Goal: Task Accomplishment & Management: Manage account settings

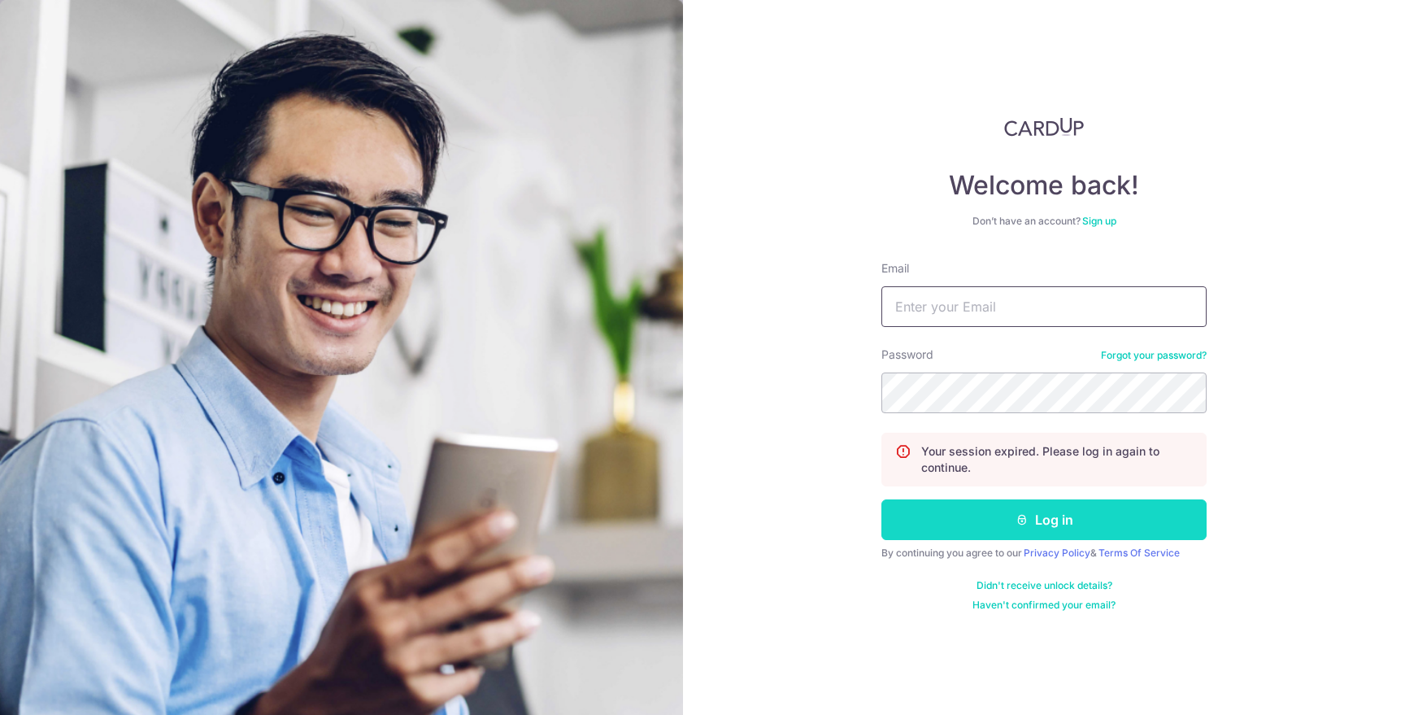
type input "[DOMAIN_NAME][EMAIL_ADDRESS][DOMAIN_NAME]"
click at [1002, 509] on button "Log in" at bounding box center [1043, 519] width 325 height 41
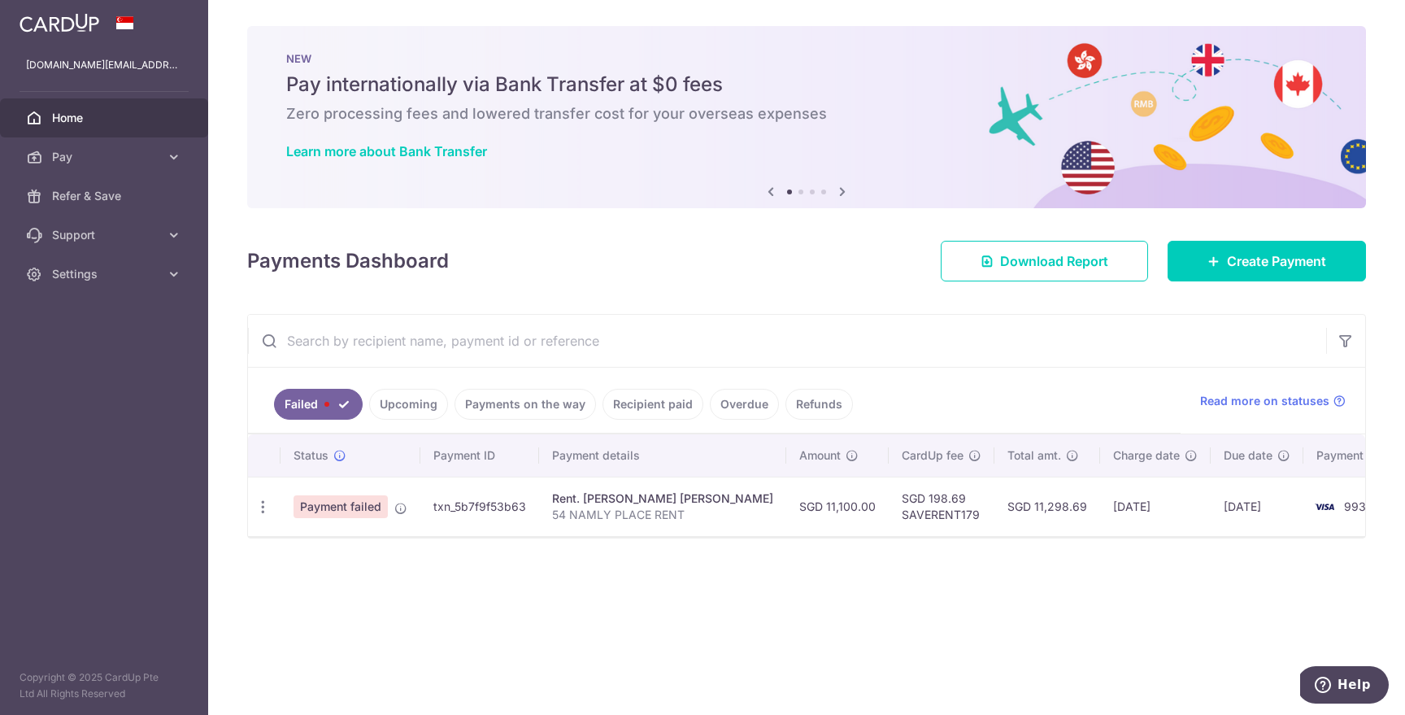
click at [793, 512] on td "SGD 11,100.00" at bounding box center [837, 506] width 102 height 59
click at [1303, 519] on td "9930" at bounding box center [1365, 506] width 124 height 59
click at [263, 506] on icon "button" at bounding box center [263, 506] width 17 height 17
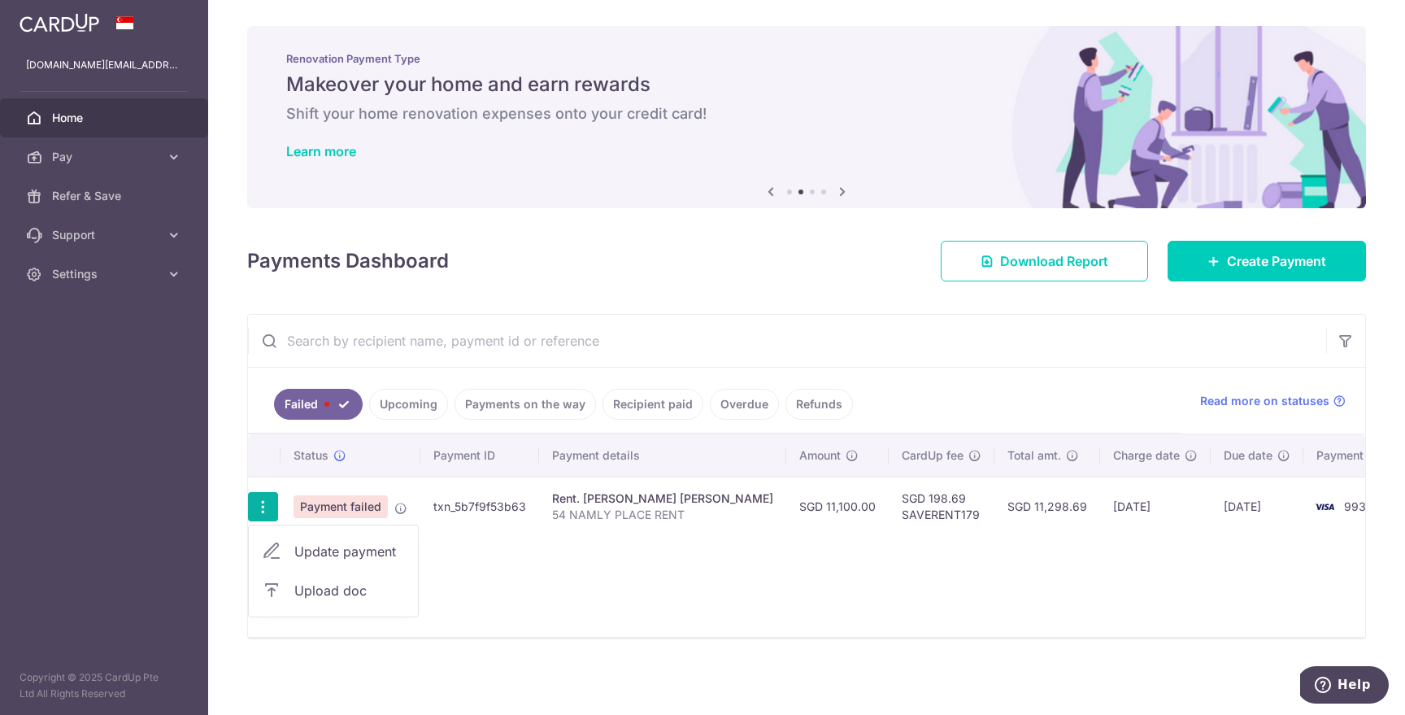
click at [293, 547] on link "Update payment" at bounding box center [333, 551] width 169 height 39
radio input "true"
type input "11,100.00"
type input "54 NAMLY PLACE RENT"
type input "SAVERENT179"
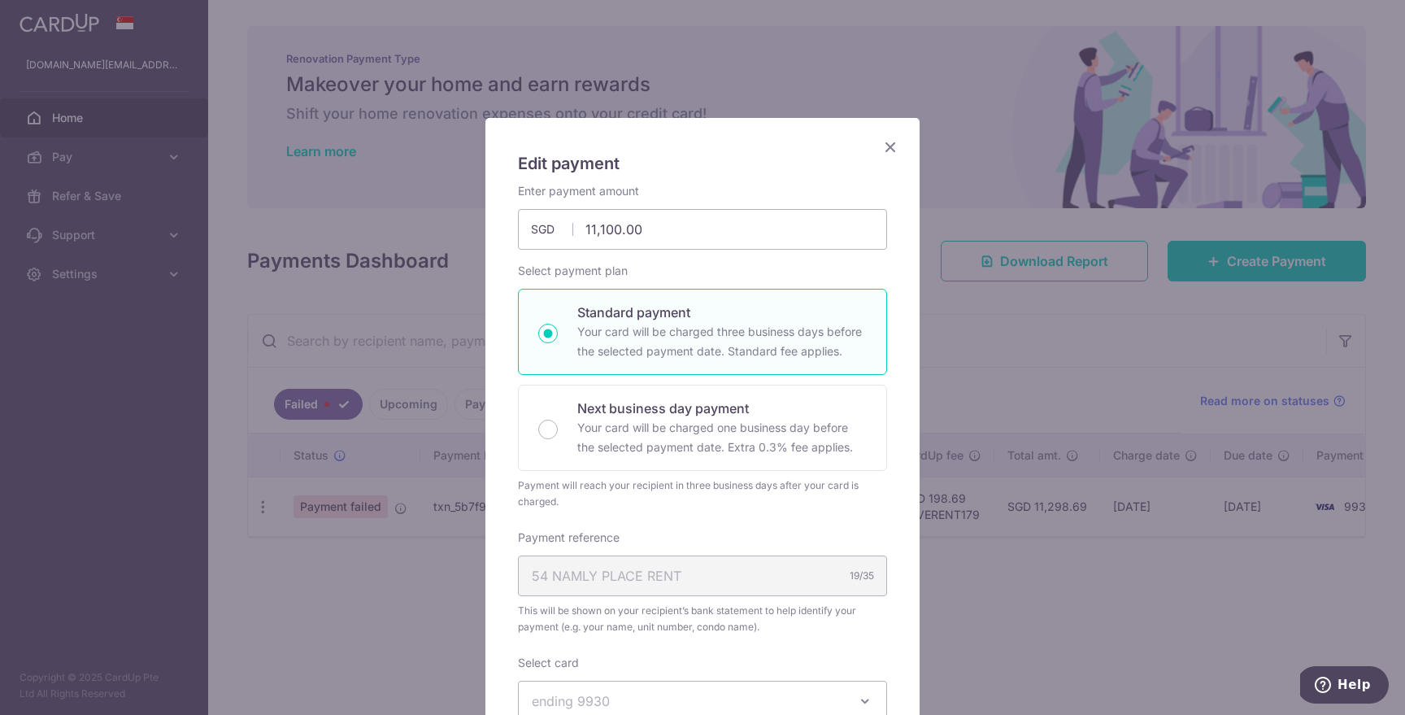
click at [647, 316] on p "Standard payment" at bounding box center [721, 312] width 289 height 20
click at [558, 324] on input "Standard payment Your card will be charged three business days before the selec…" at bounding box center [548, 334] width 20 height 20
radio input "true"
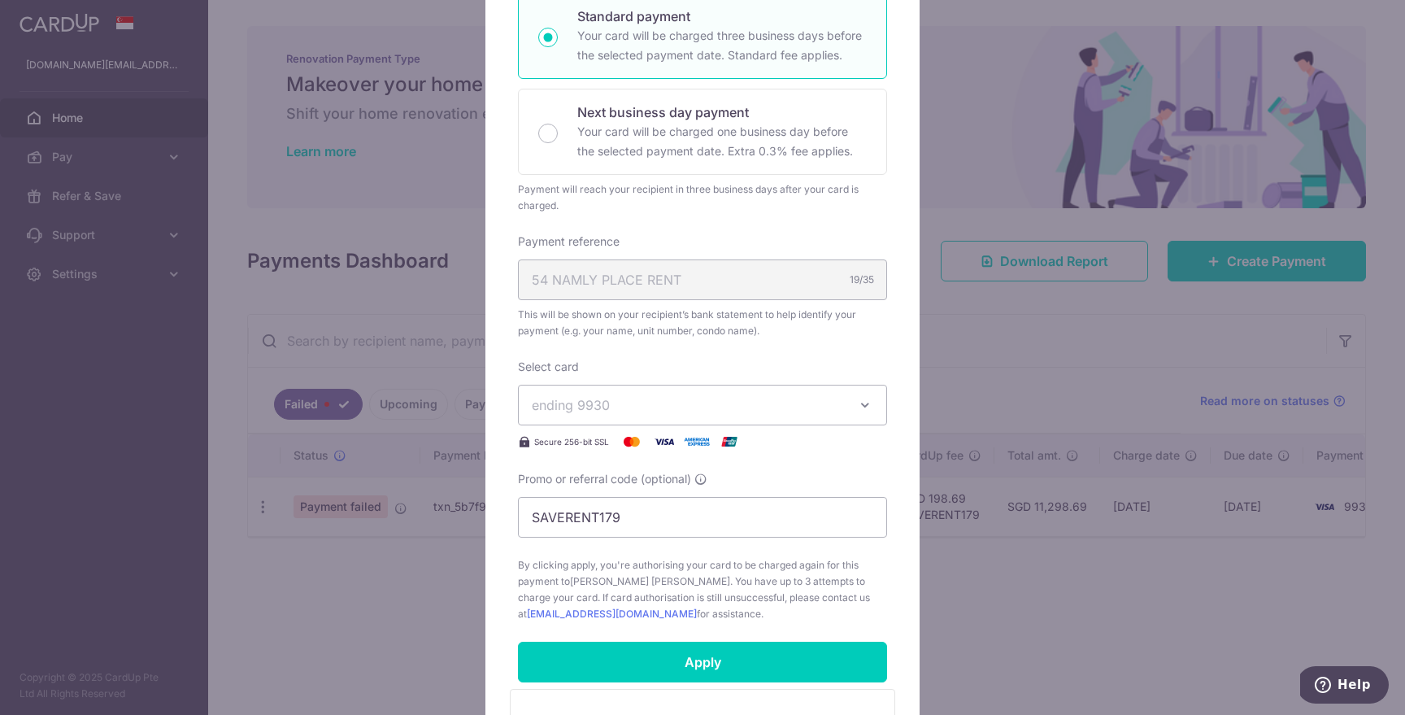
scroll to position [324, 0]
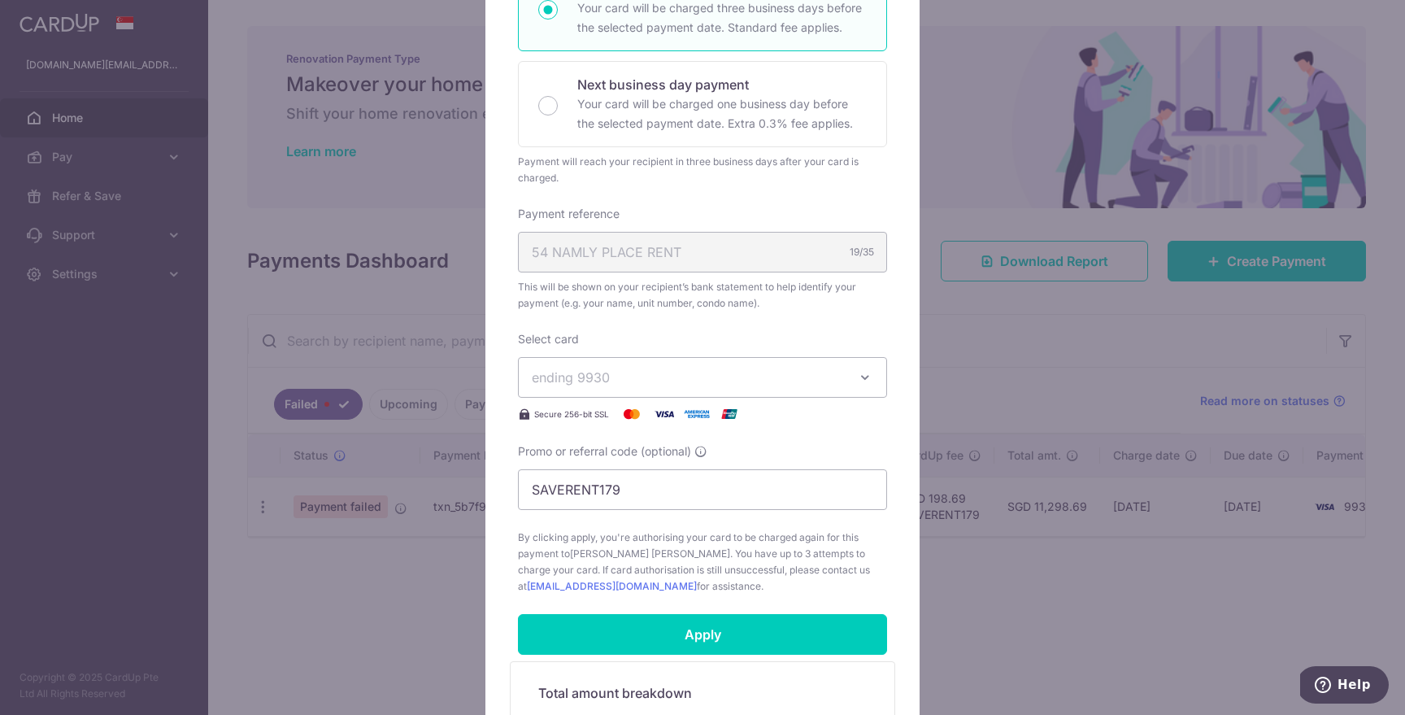
click at [660, 374] on span "ending 9930" at bounding box center [688, 378] width 312 height 20
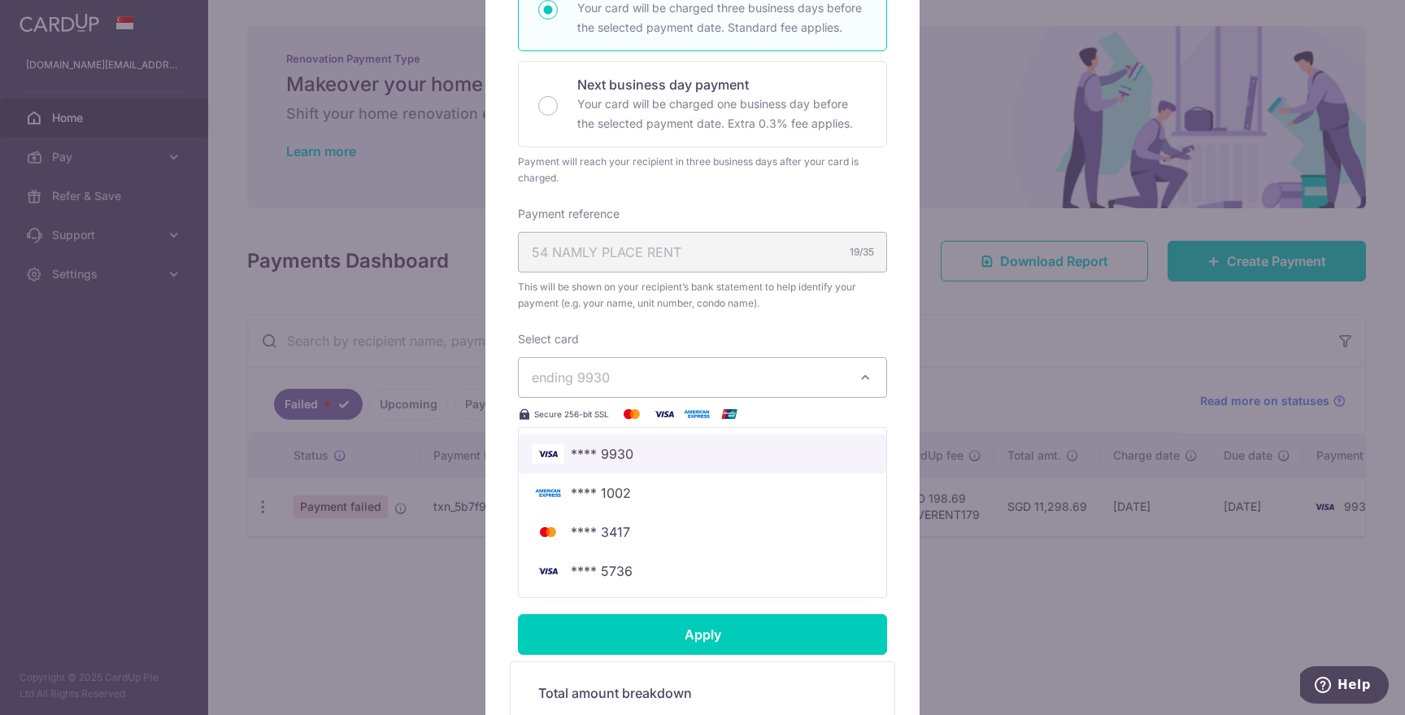
click at [643, 446] on span "**** 9930" at bounding box center [703, 454] width 342 height 20
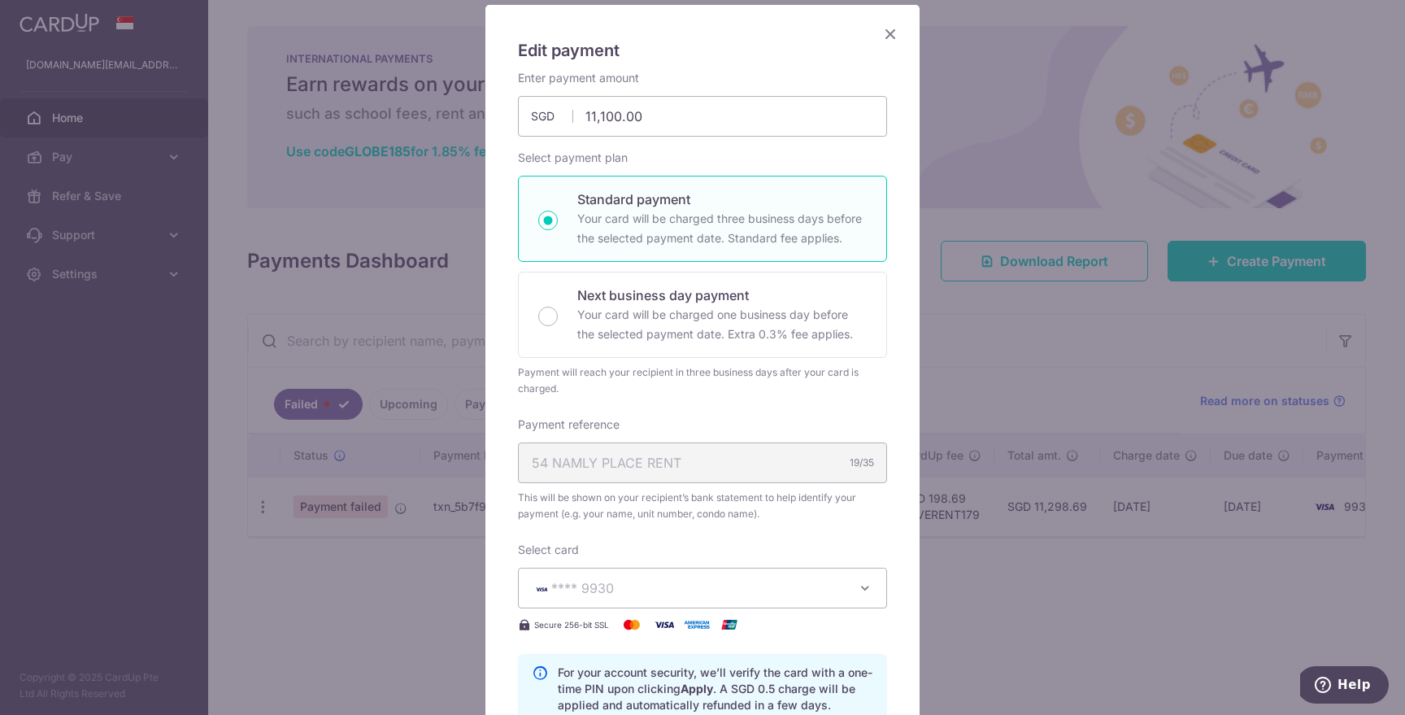
scroll to position [0, 0]
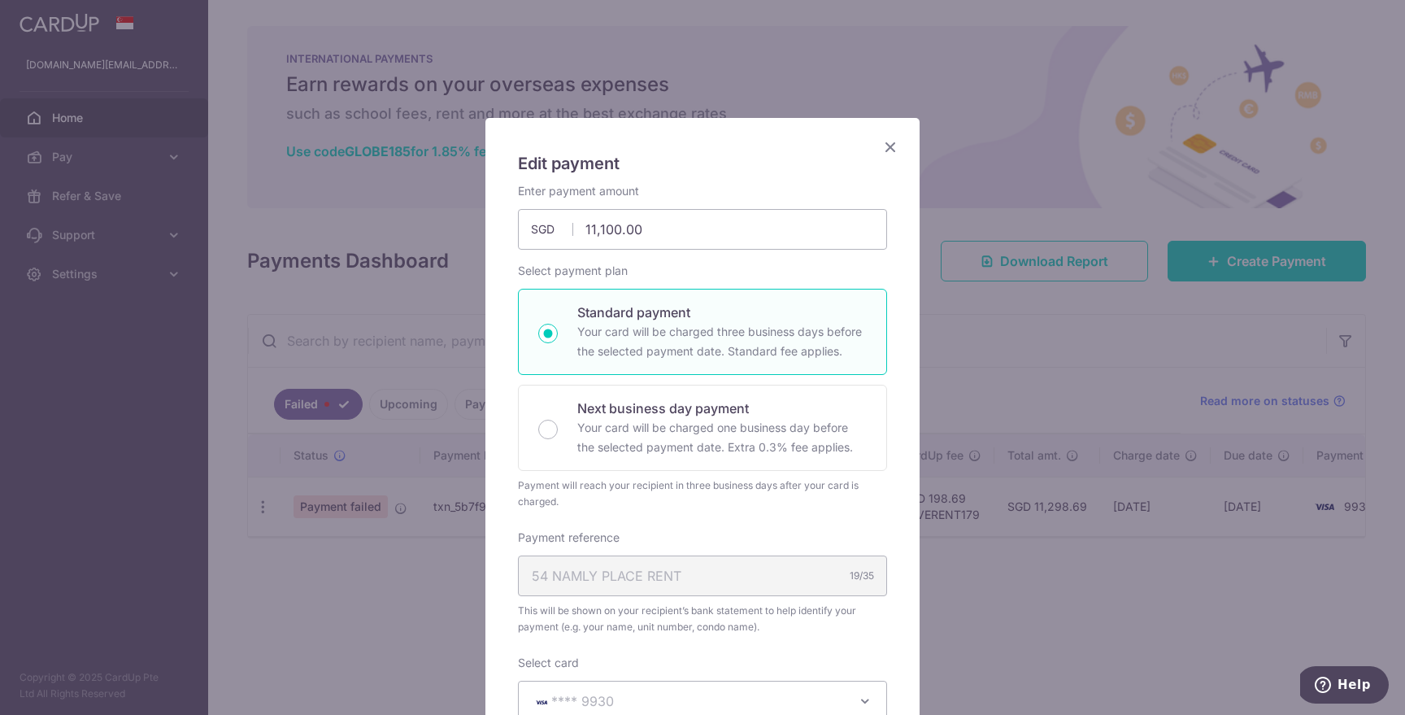
click at [887, 141] on icon "Close" at bounding box center [891, 147] width 20 height 20
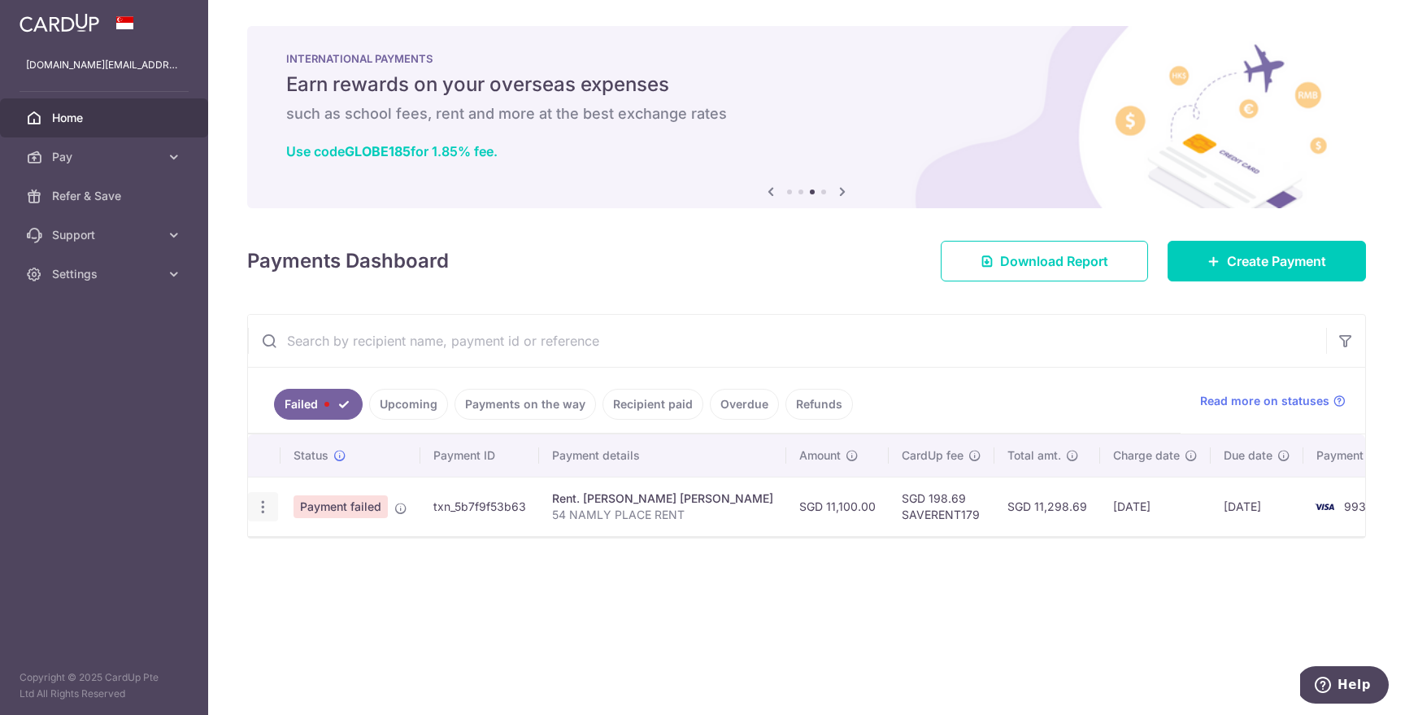
click at [259, 508] on icon "button" at bounding box center [263, 506] width 17 height 17
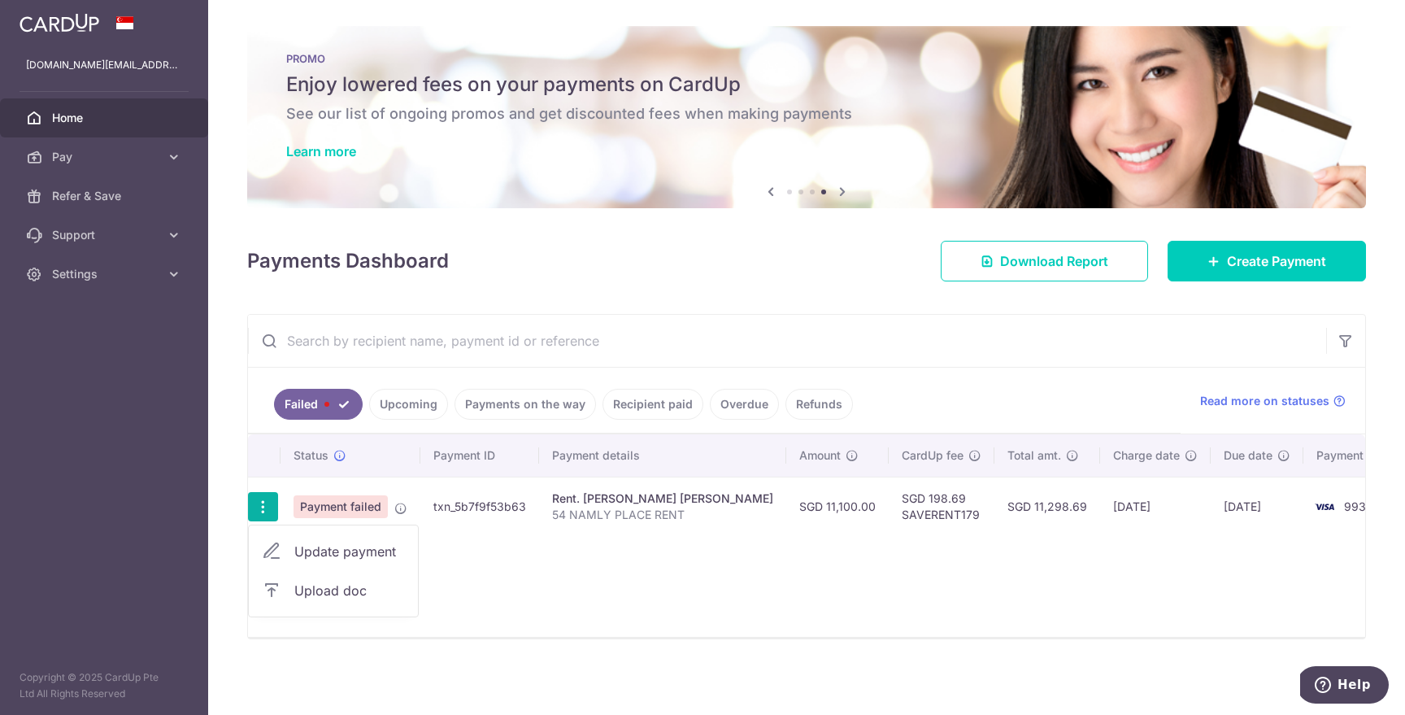
click at [890, 568] on div "Status Payment ID Payment details Amount CardUp fee Total amt. Charge date Due …" at bounding box center [806, 535] width 1117 height 202
